Goal: Use online tool/utility: Utilize a website feature to perform a specific function

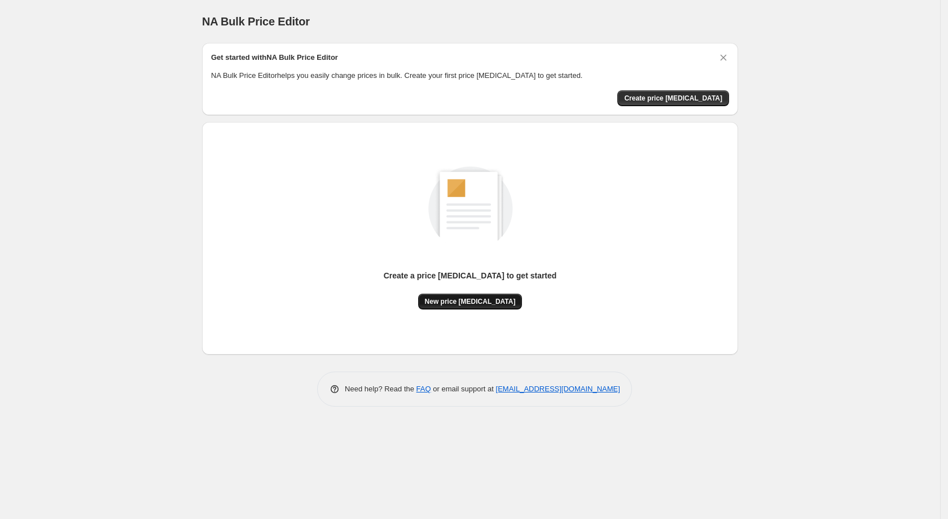
click at [486, 295] on button "New price [MEDICAL_DATA]" at bounding box center [470, 301] width 104 height 16
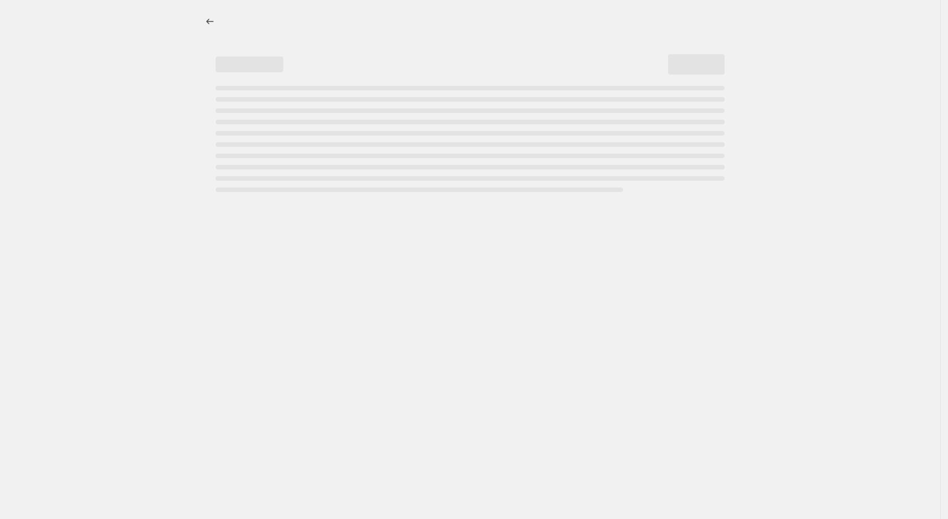
select select "percentage"
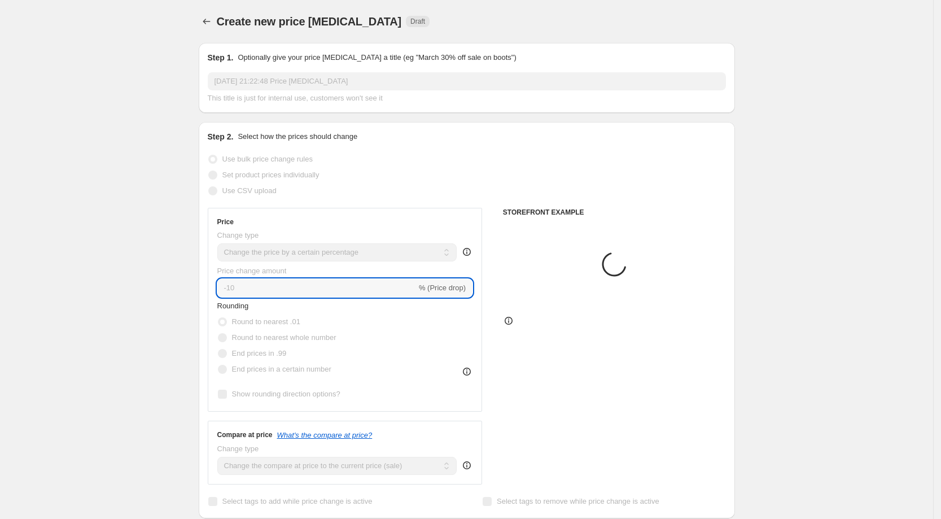
click at [284, 283] on input "-10" at bounding box center [316, 288] width 199 height 18
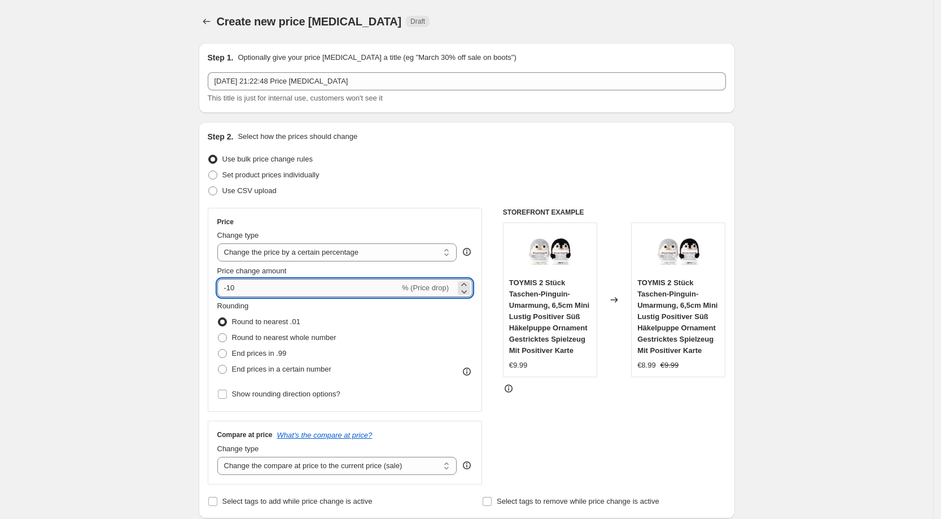
type input "-1"
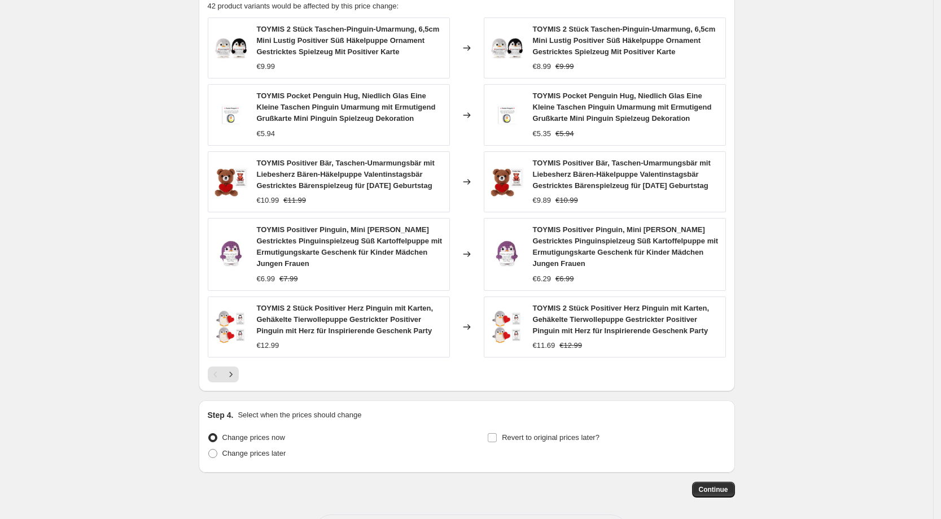
scroll to position [707, 0]
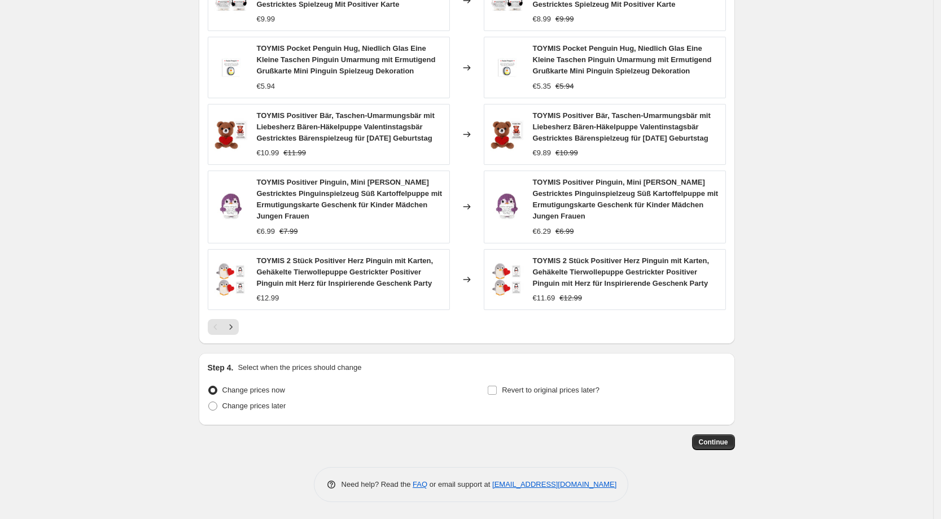
type input "-27"
click at [709, 449] on button "Continue" at bounding box center [713, 442] width 43 height 16
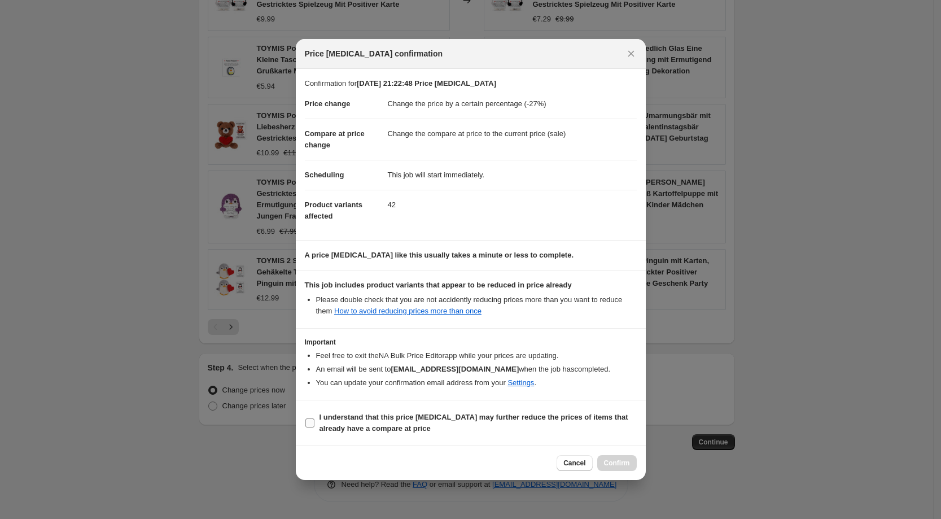
click at [371, 426] on b "I understand that this price change job may further reduce the prices of items …" at bounding box center [473, 422] width 309 height 20
click at [314, 426] on input "I understand that this price change job may further reduce the prices of items …" at bounding box center [309, 422] width 9 height 9
checkbox input "true"
click at [618, 473] on div "Cancel Confirm" at bounding box center [471, 462] width 350 height 34
click at [613, 456] on button "Confirm" at bounding box center [617, 463] width 40 height 16
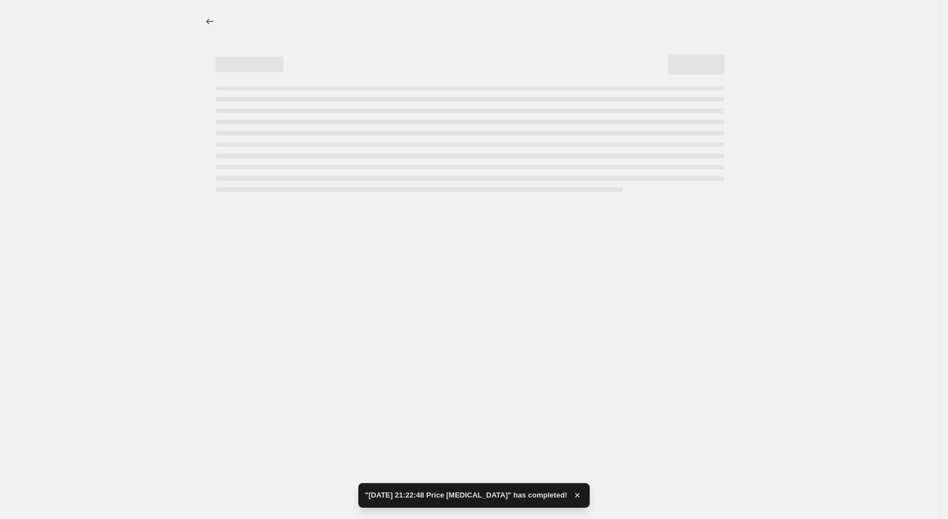
select select "percentage"
